Goal: Task Accomplishment & Management: Manage account settings

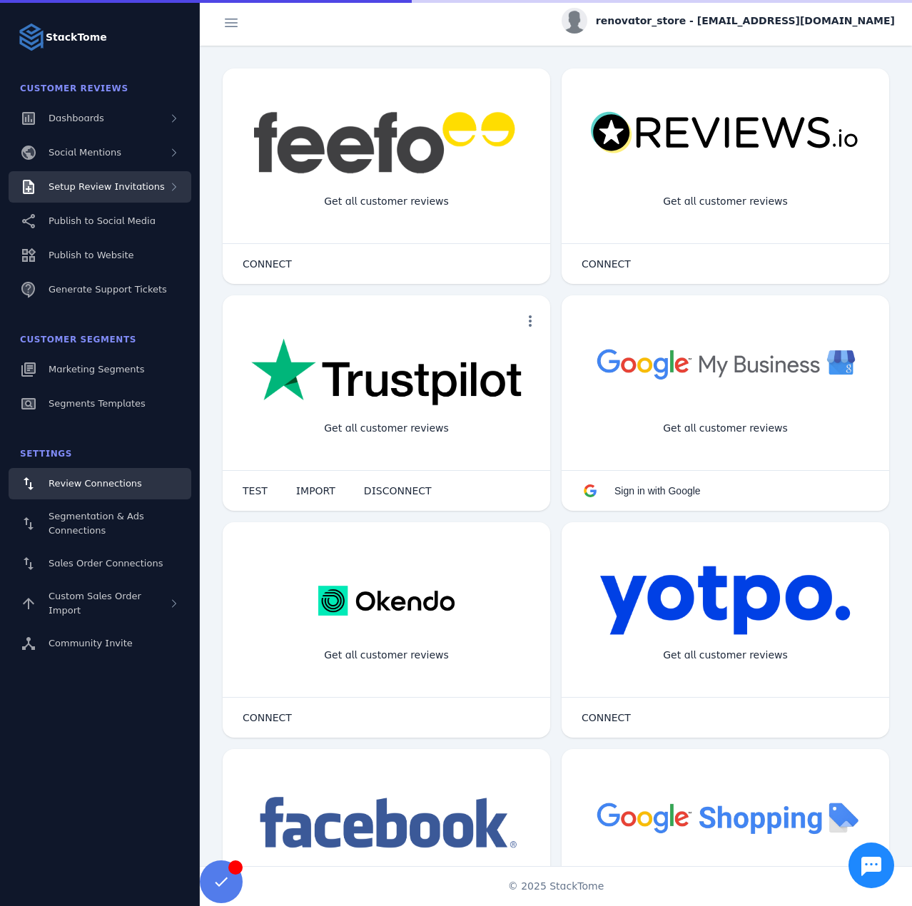
click at [106, 186] on span "Setup Review Invitations" at bounding box center [107, 186] width 116 height 11
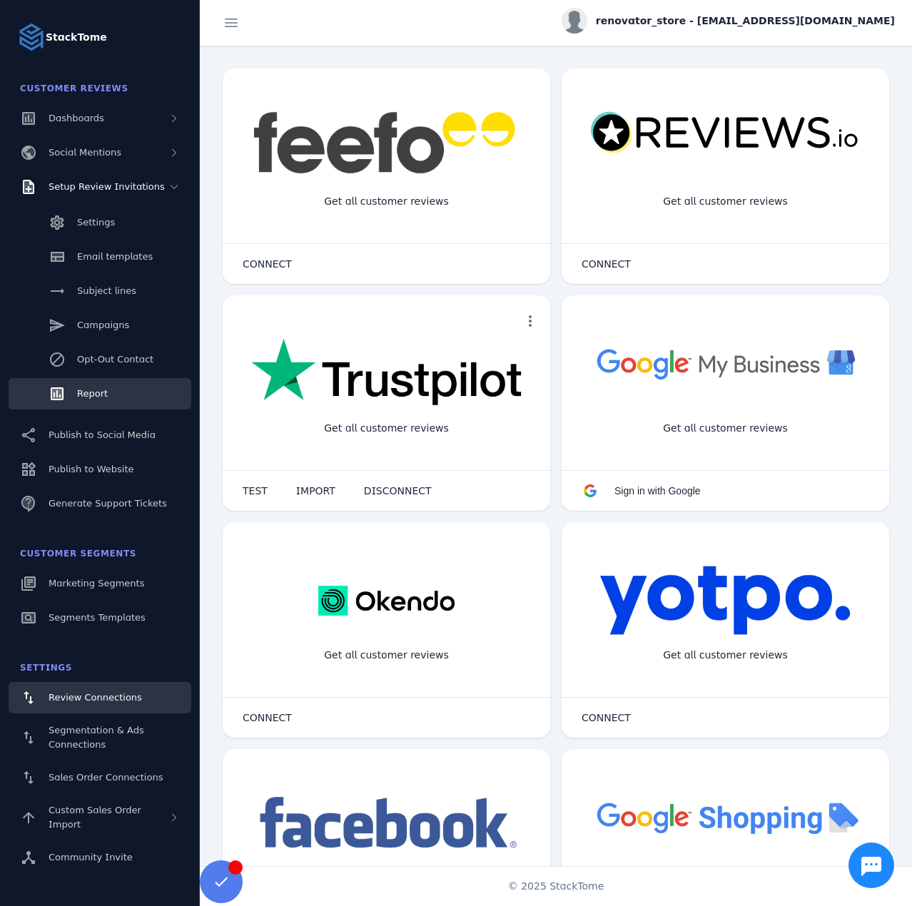
click at [104, 388] on span "Report" at bounding box center [92, 393] width 31 height 11
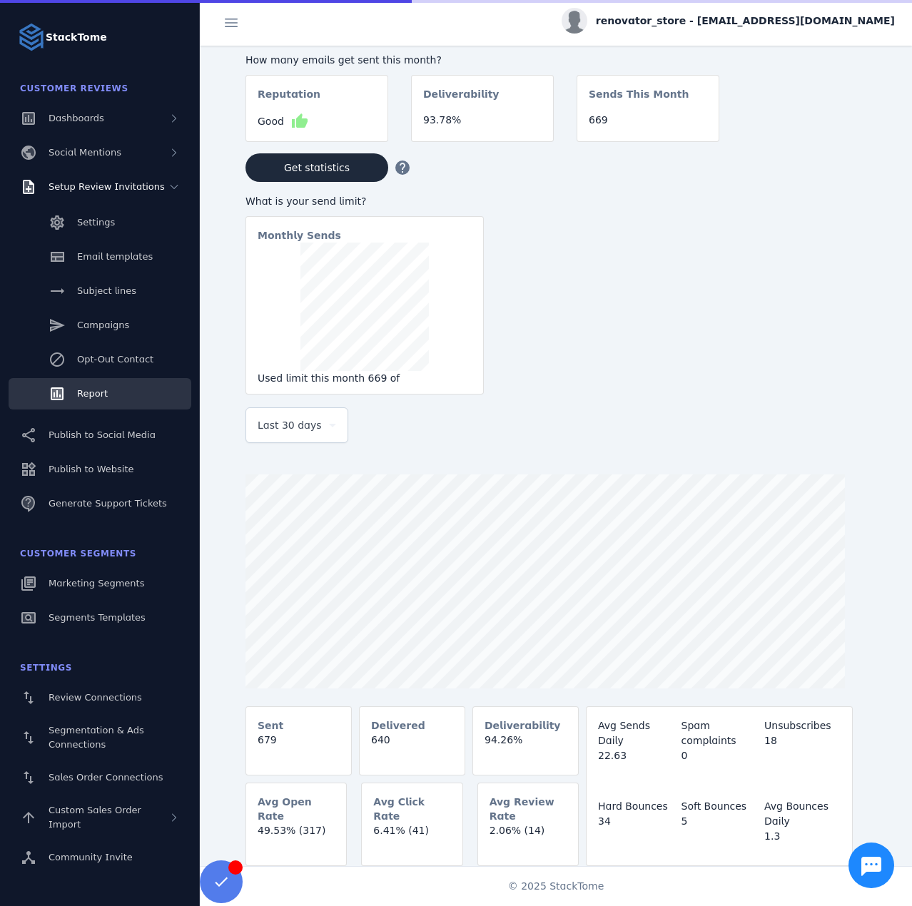
click at [261, 425] on span "Last 30 days" at bounding box center [290, 425] width 64 height 17
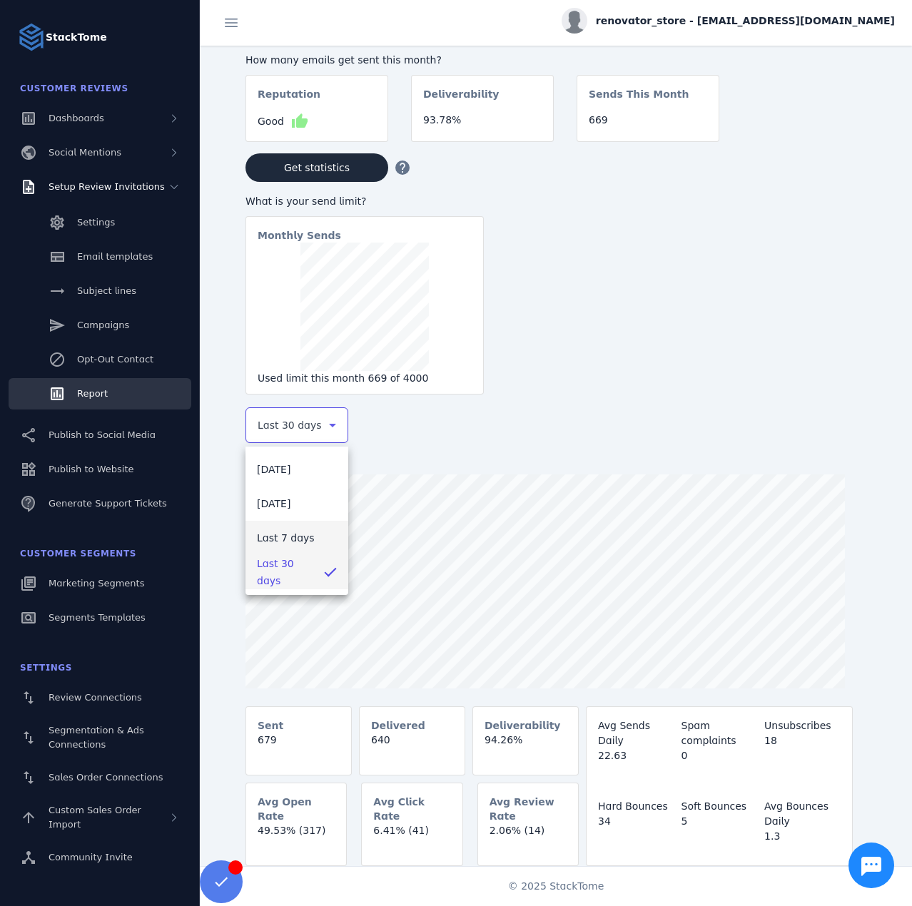
click at [269, 532] on span "Last 7 days" at bounding box center [286, 537] width 58 height 17
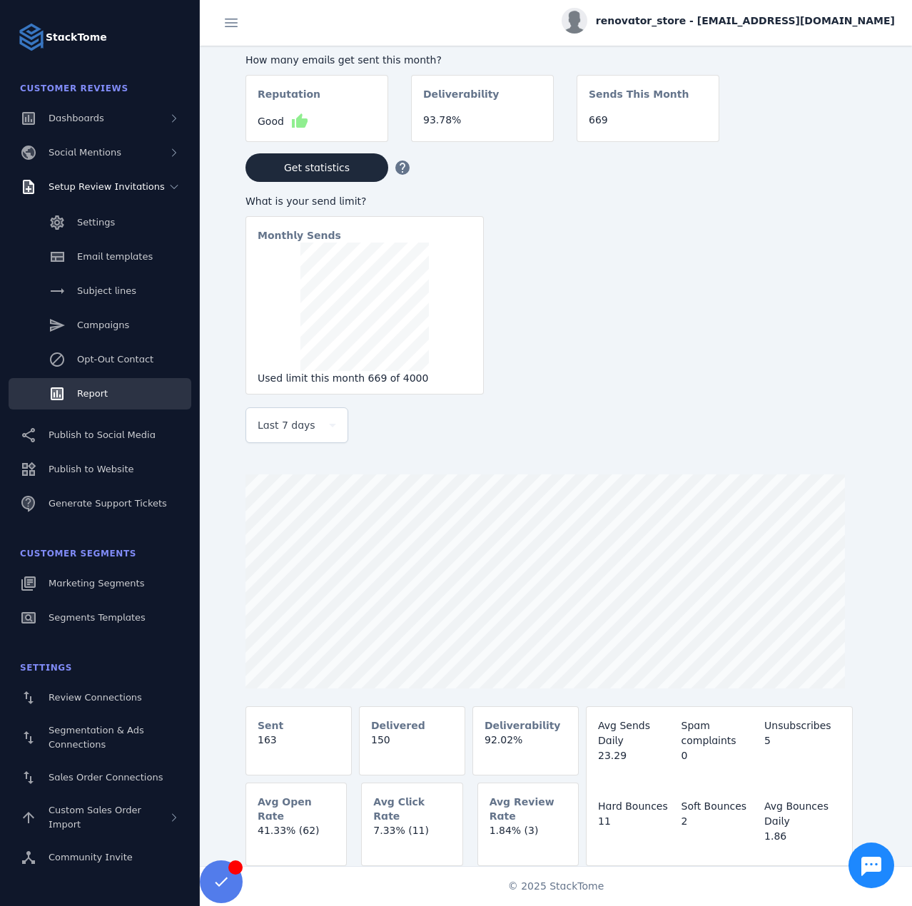
click at [728, 9] on div "renovator_store - [EMAIL_ADDRESS][DOMAIN_NAME]" at bounding box center [728, 21] width 333 height 26
click at [821, 133] on button "Sign out" at bounding box center [843, 138] width 103 height 34
